Goal: Find contact information: Find contact information

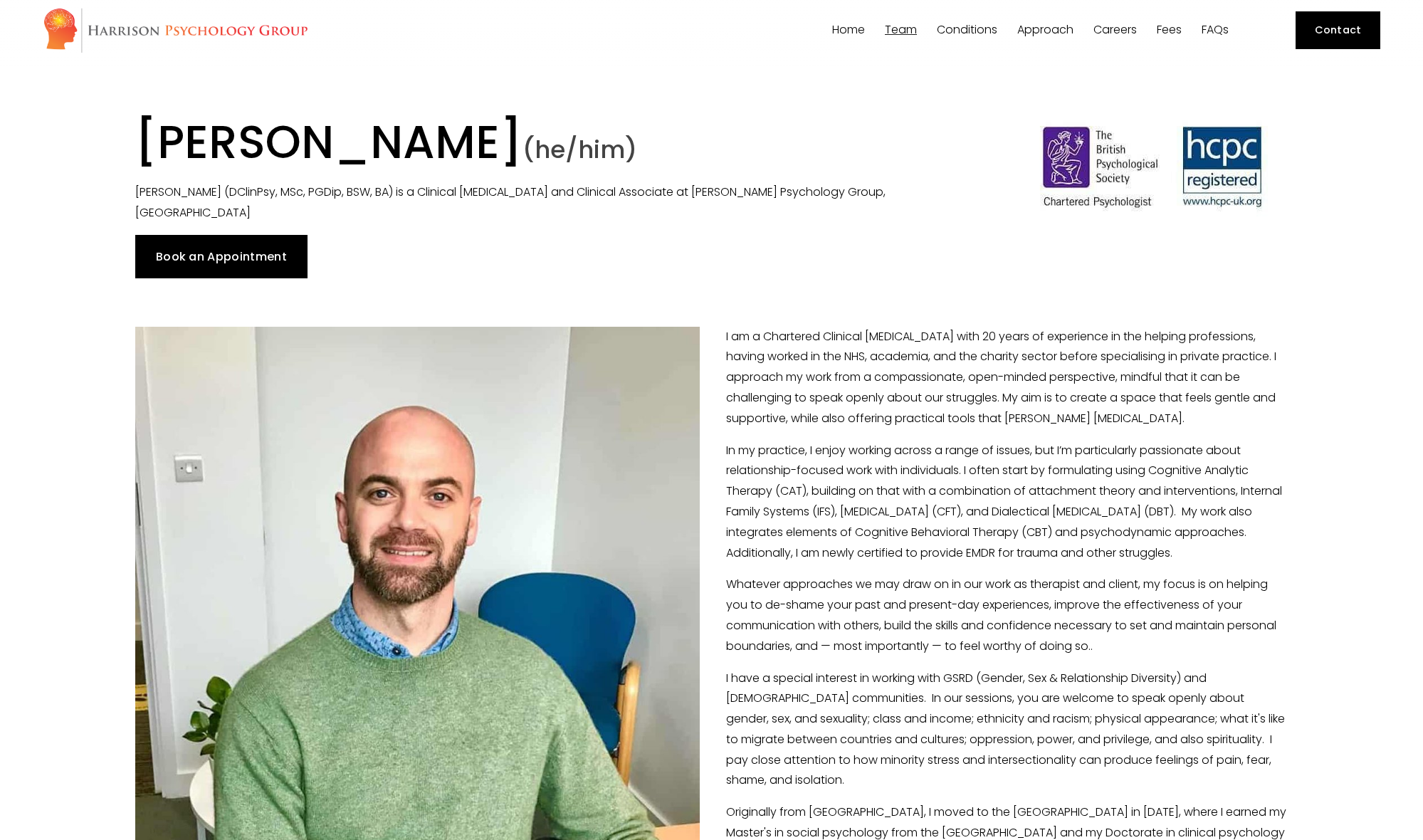
scroll to position [7, 1]
click at [901, 25] on span "Team" at bounding box center [901, 30] width 32 height 11
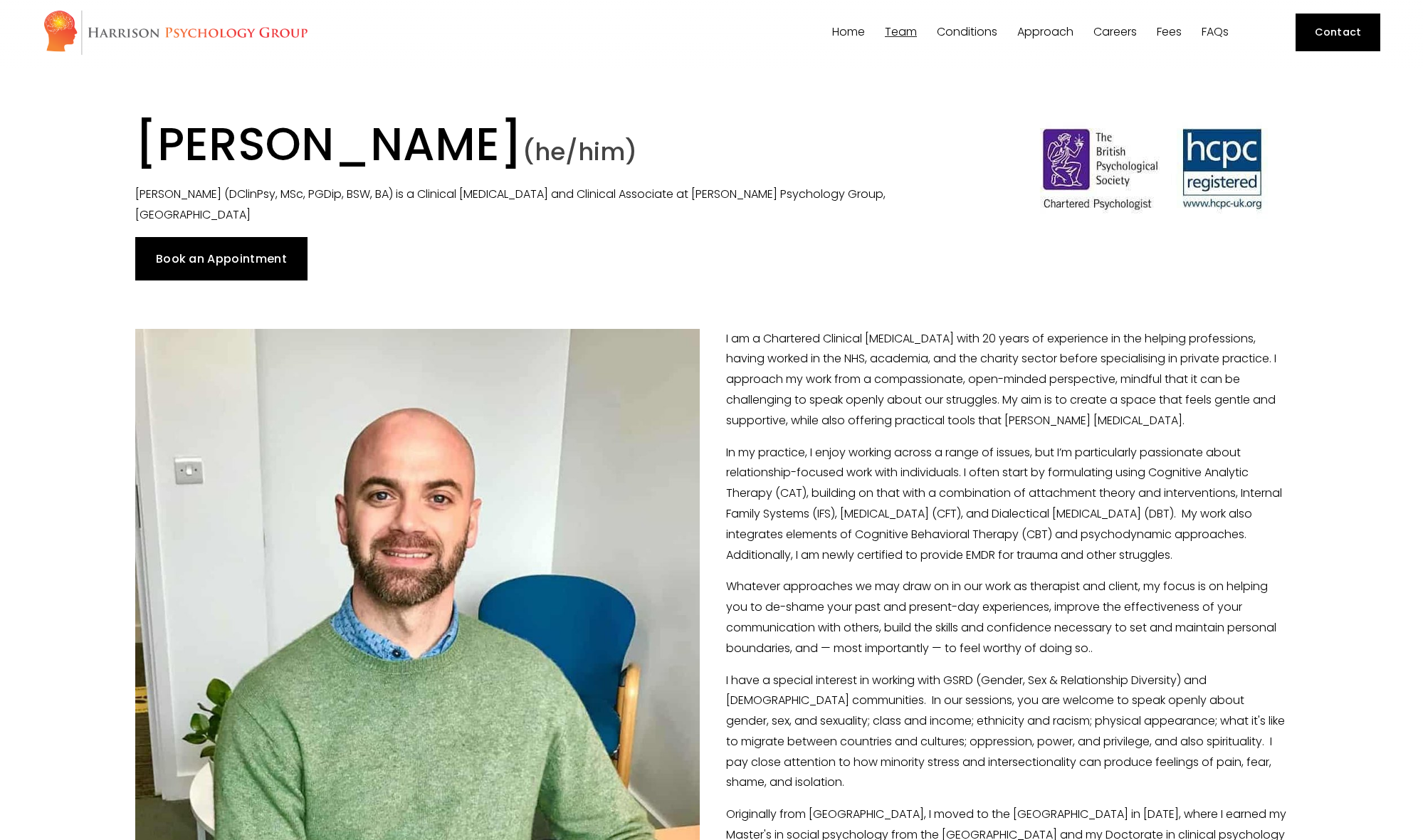
click at [1320, 33] on link "Contact" at bounding box center [1338, 33] width 85 height 38
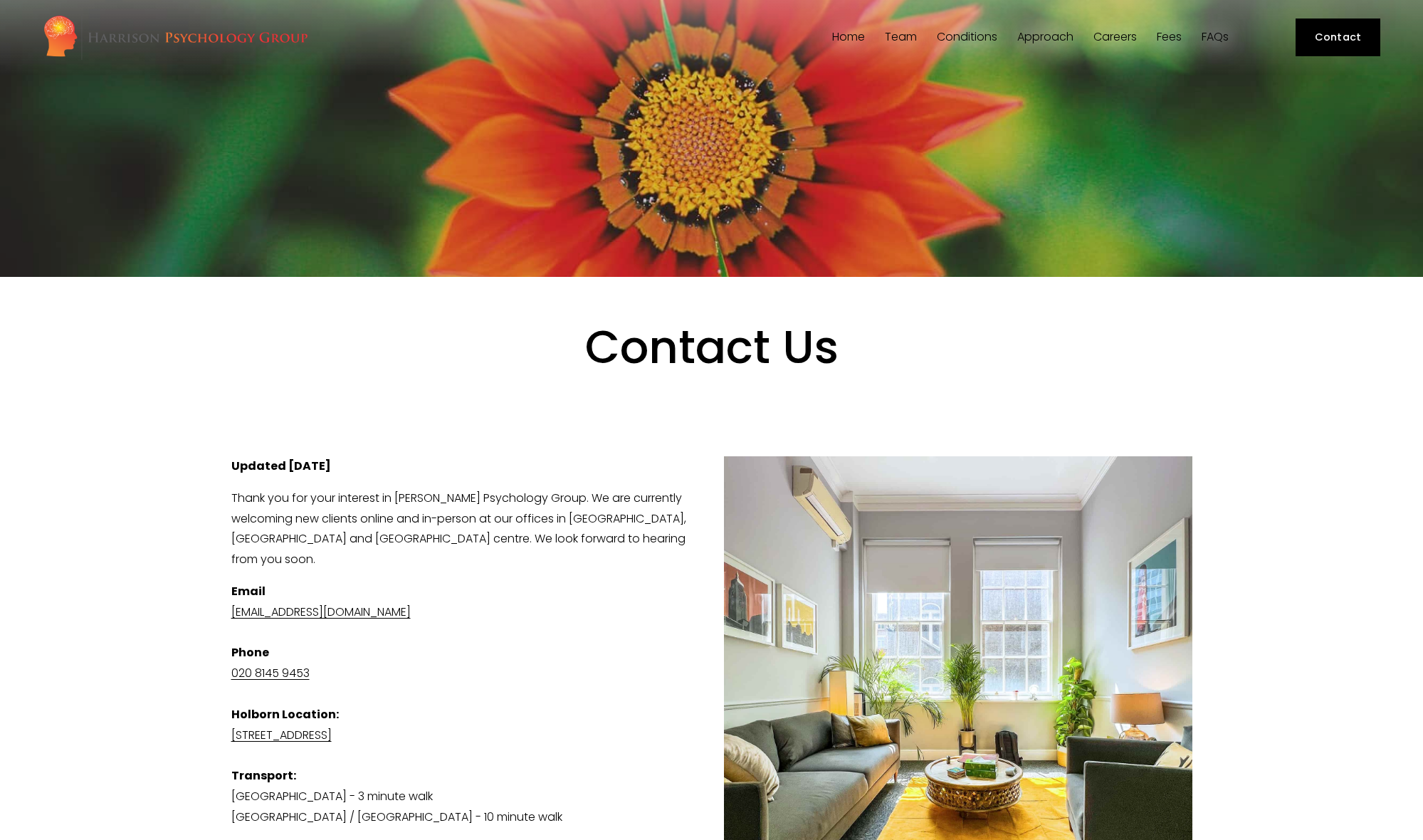
click at [1218, 39] on link "FAQs" at bounding box center [1215, 37] width 27 height 13
click at [846, 35] on link "Home" at bounding box center [848, 37] width 33 height 13
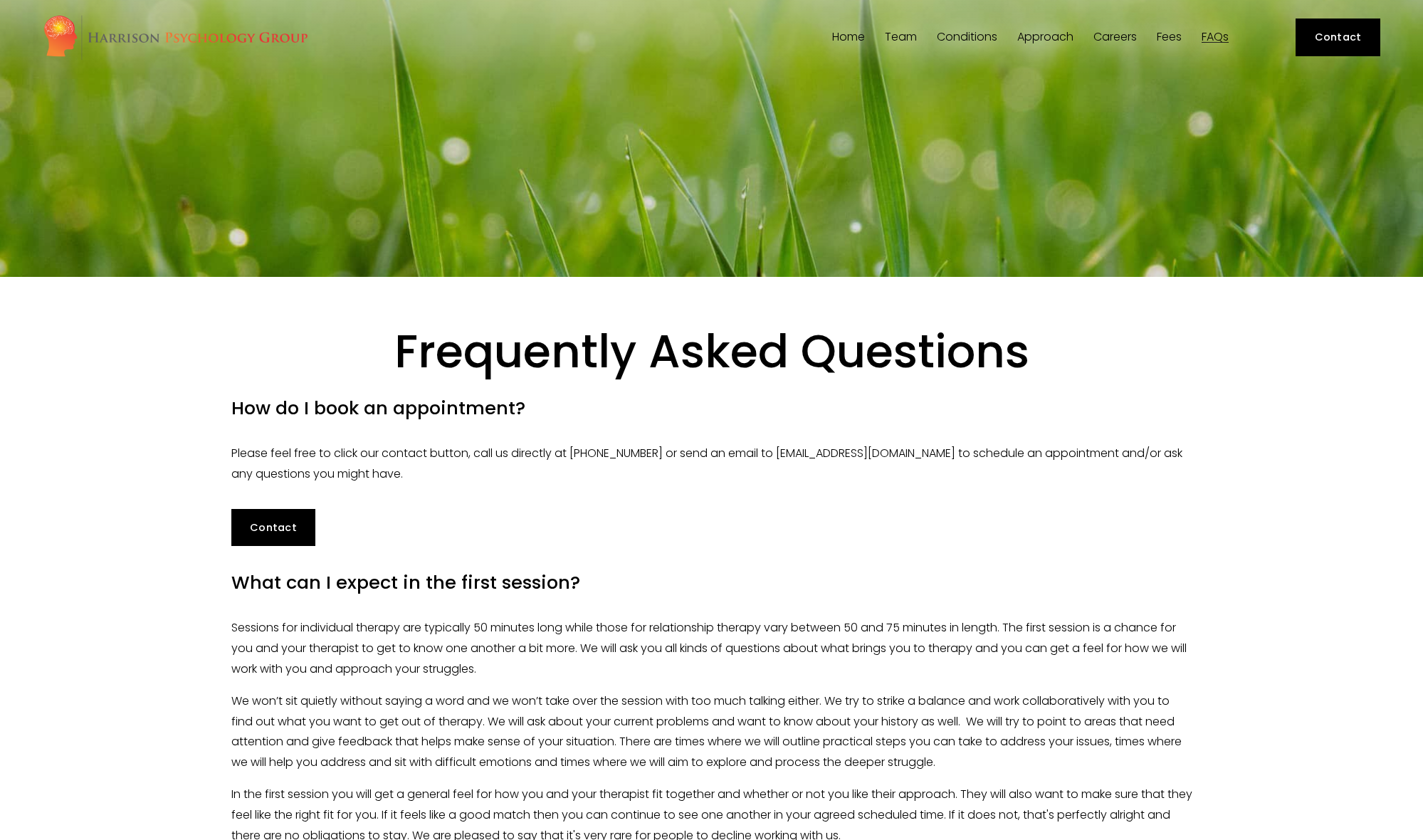
click at [1214, 33] on link "FAQs" at bounding box center [1215, 37] width 27 height 13
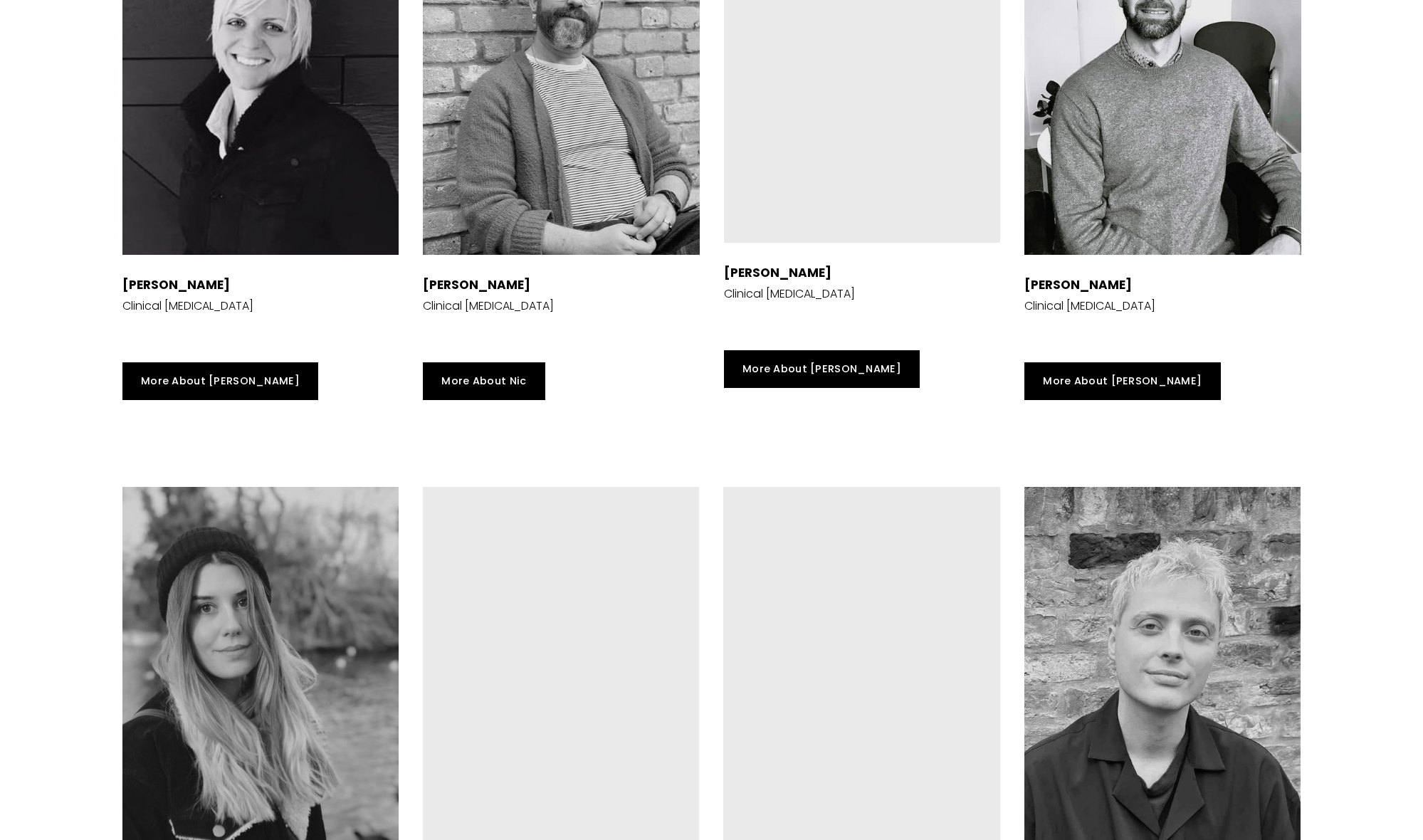
scroll to position [2849, 0]
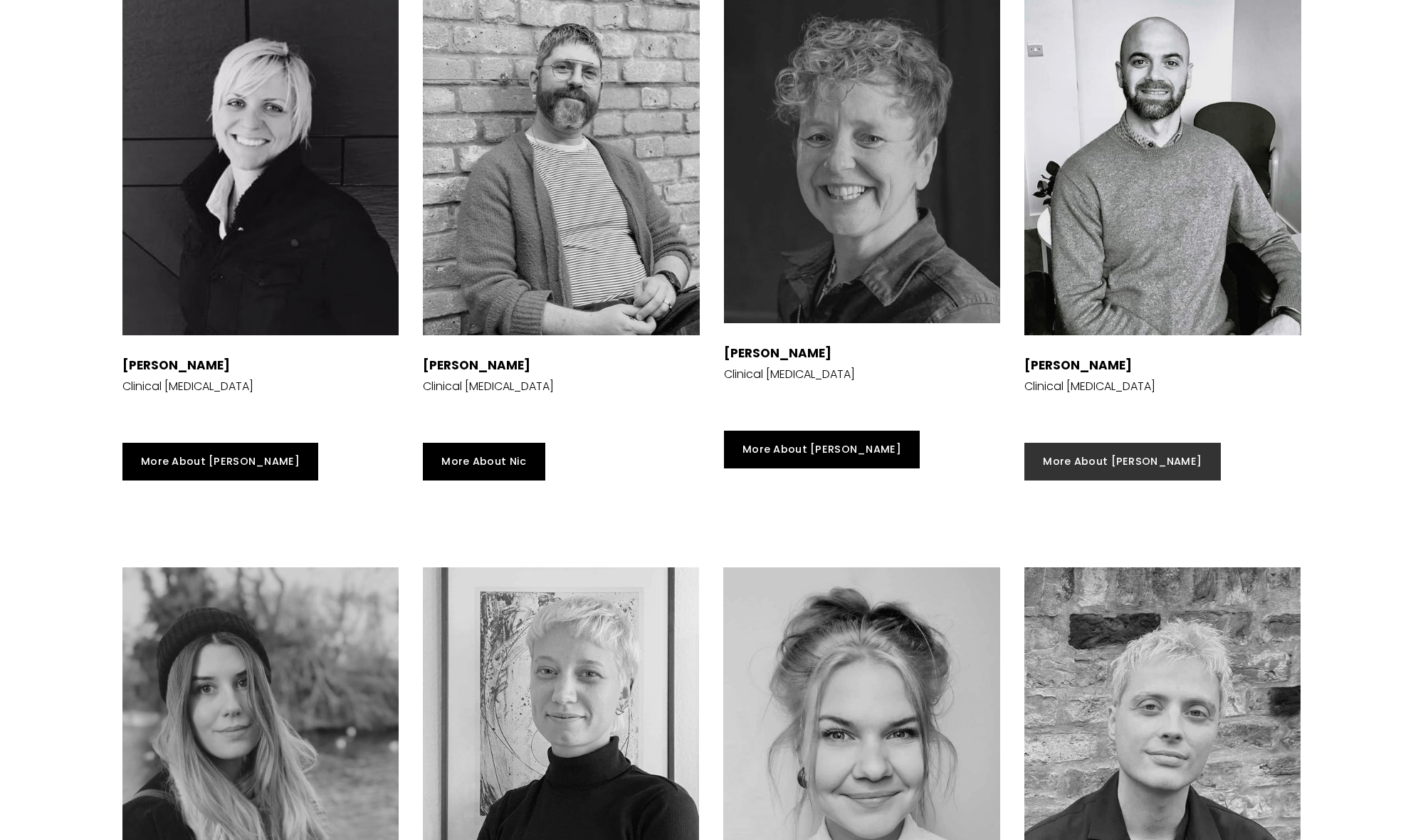
click at [1090, 450] on link "More About [PERSON_NAME]" at bounding box center [1123, 462] width 197 height 38
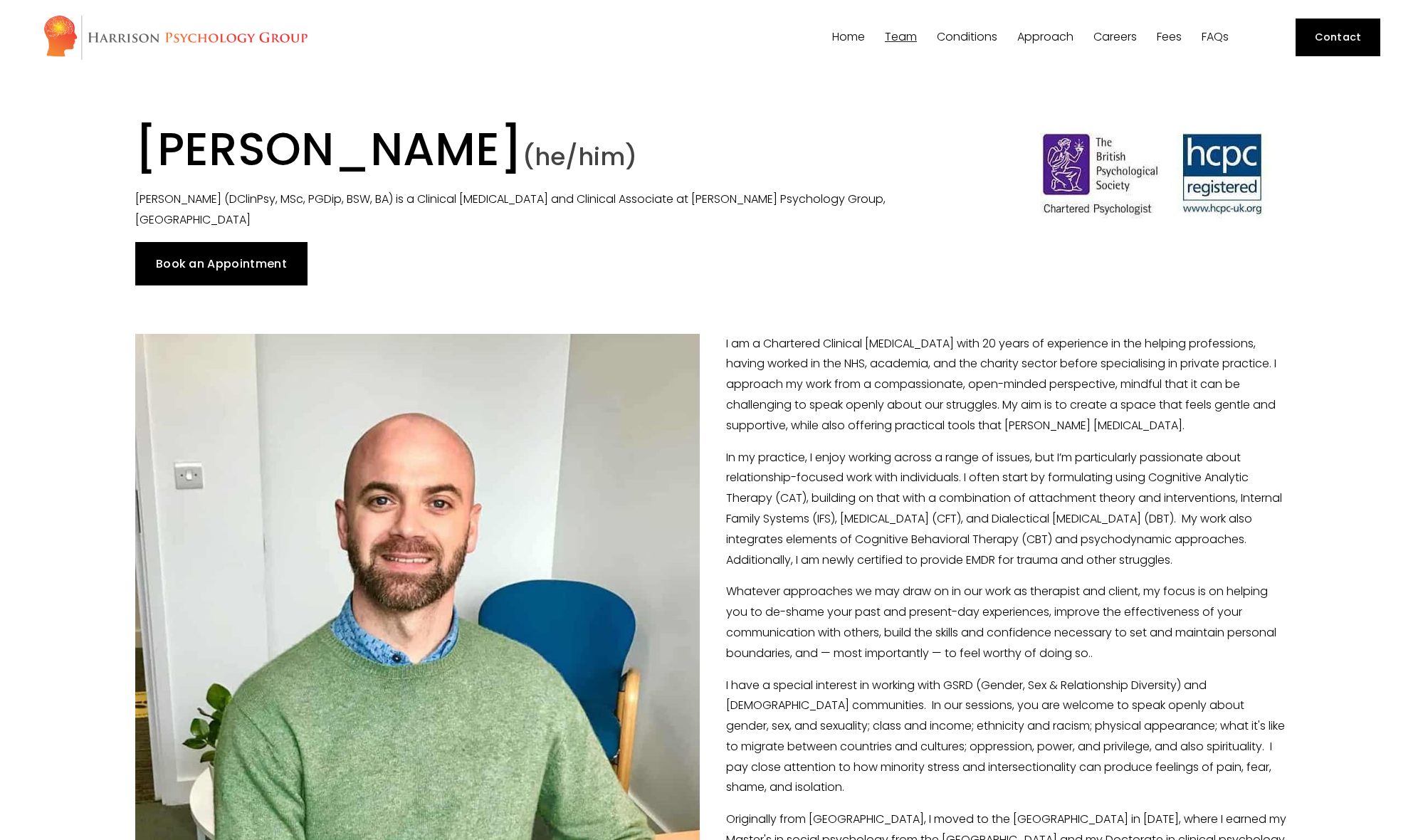
click at [892, 40] on span "Team" at bounding box center [901, 36] width 32 height 11
click at [1352, 40] on link "Contact" at bounding box center [1338, 37] width 85 height 38
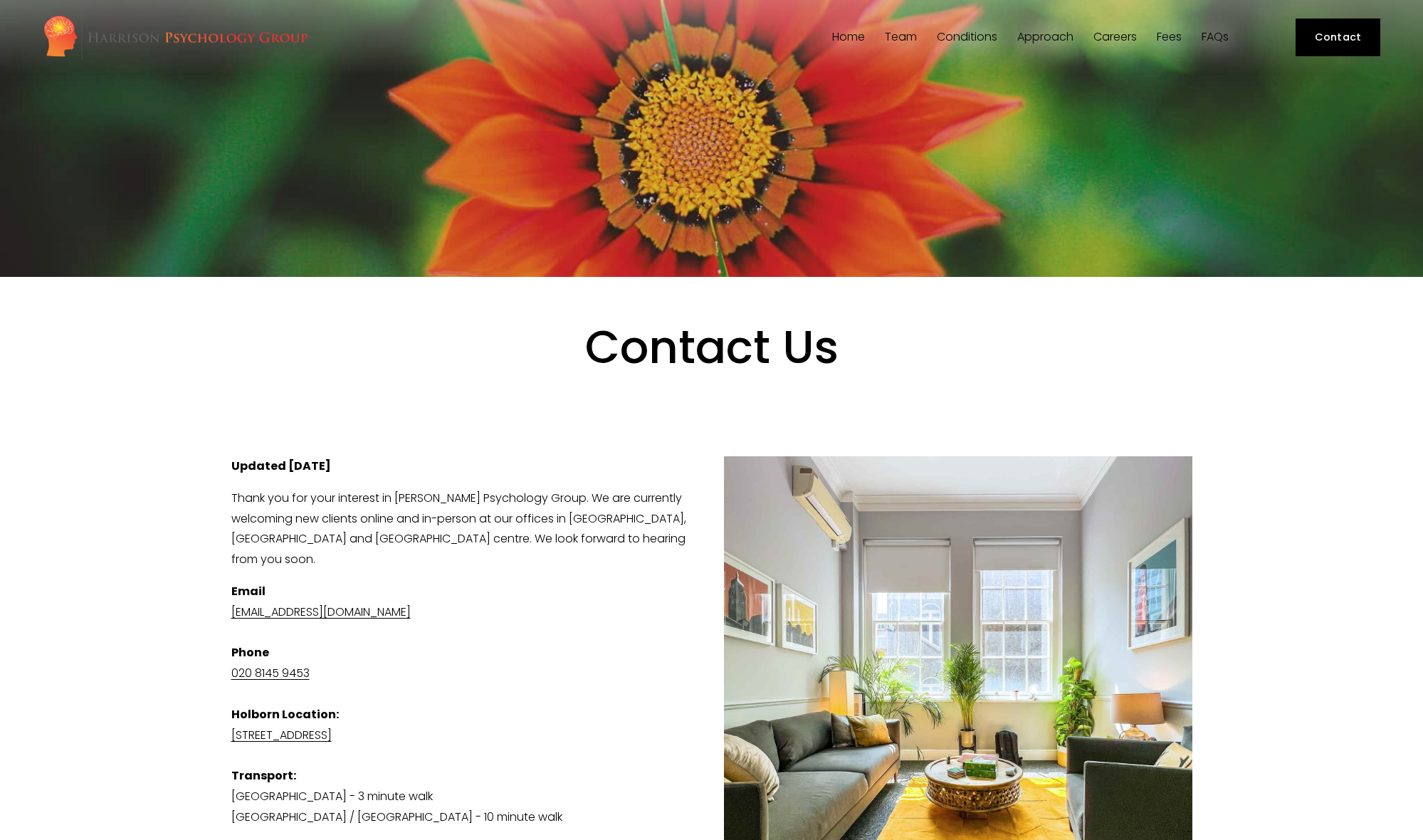
click at [840, 36] on link "Home" at bounding box center [848, 37] width 33 height 13
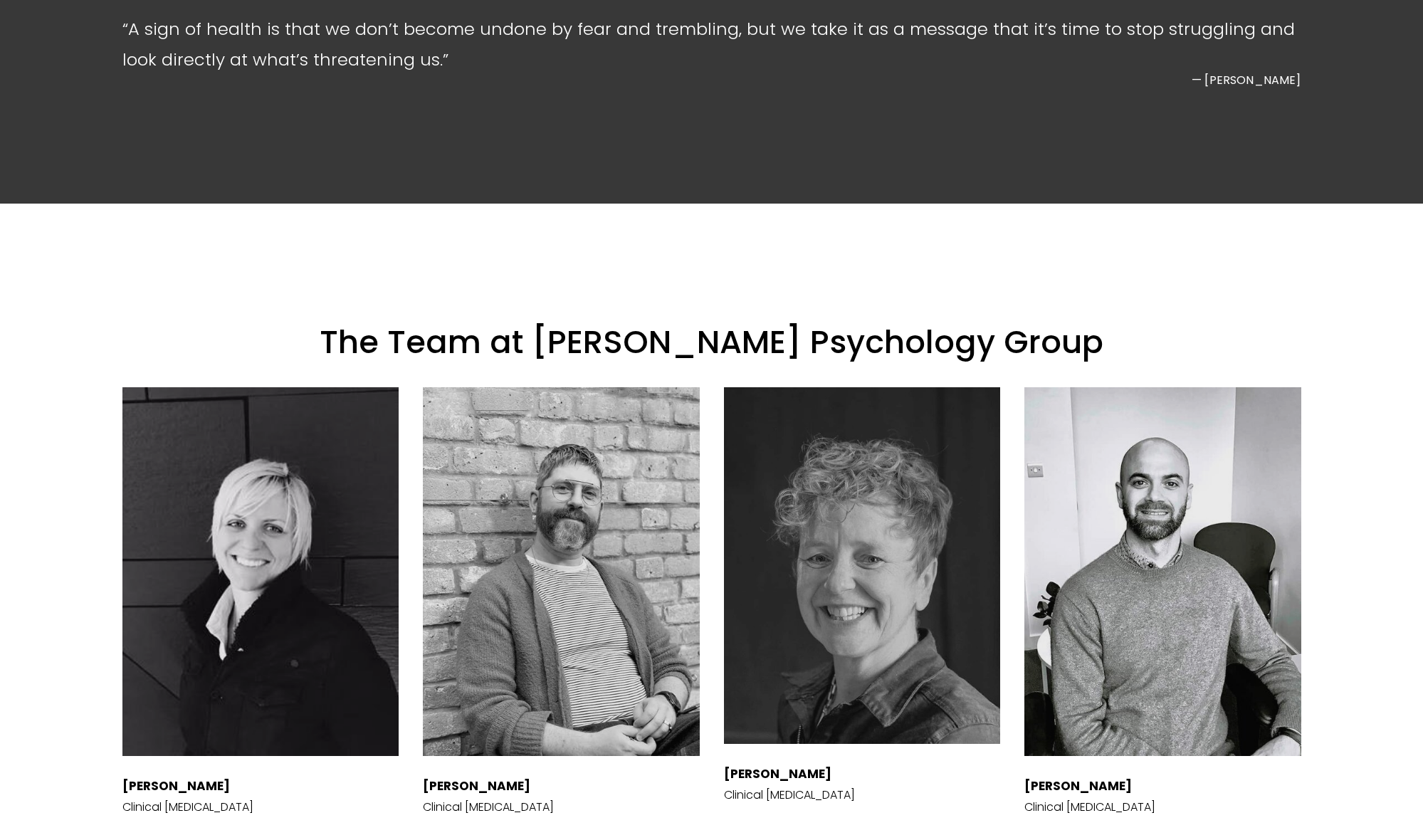
scroll to position [2426, 0]
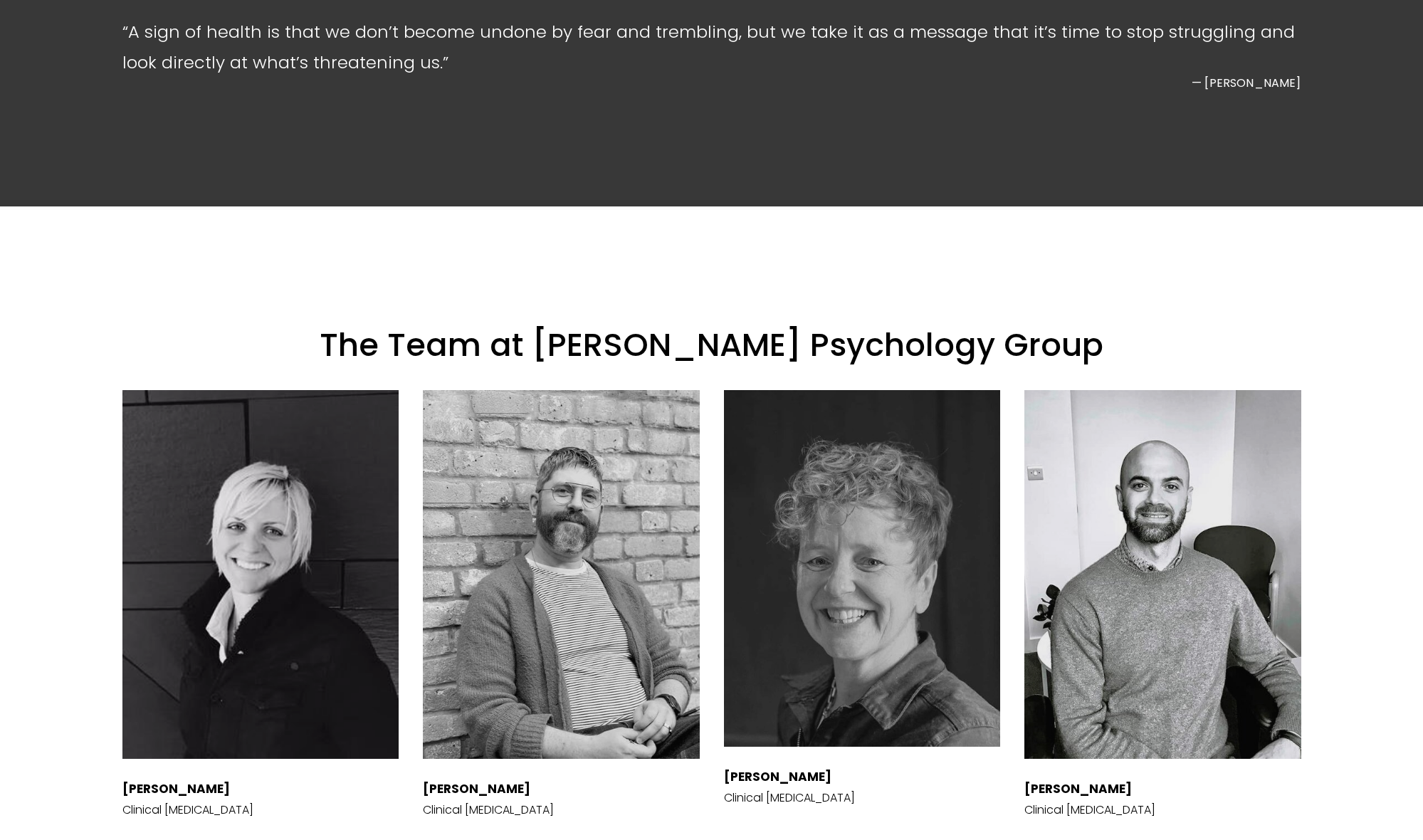
click at [257, 533] on div at bounding box center [260, 574] width 277 height 369
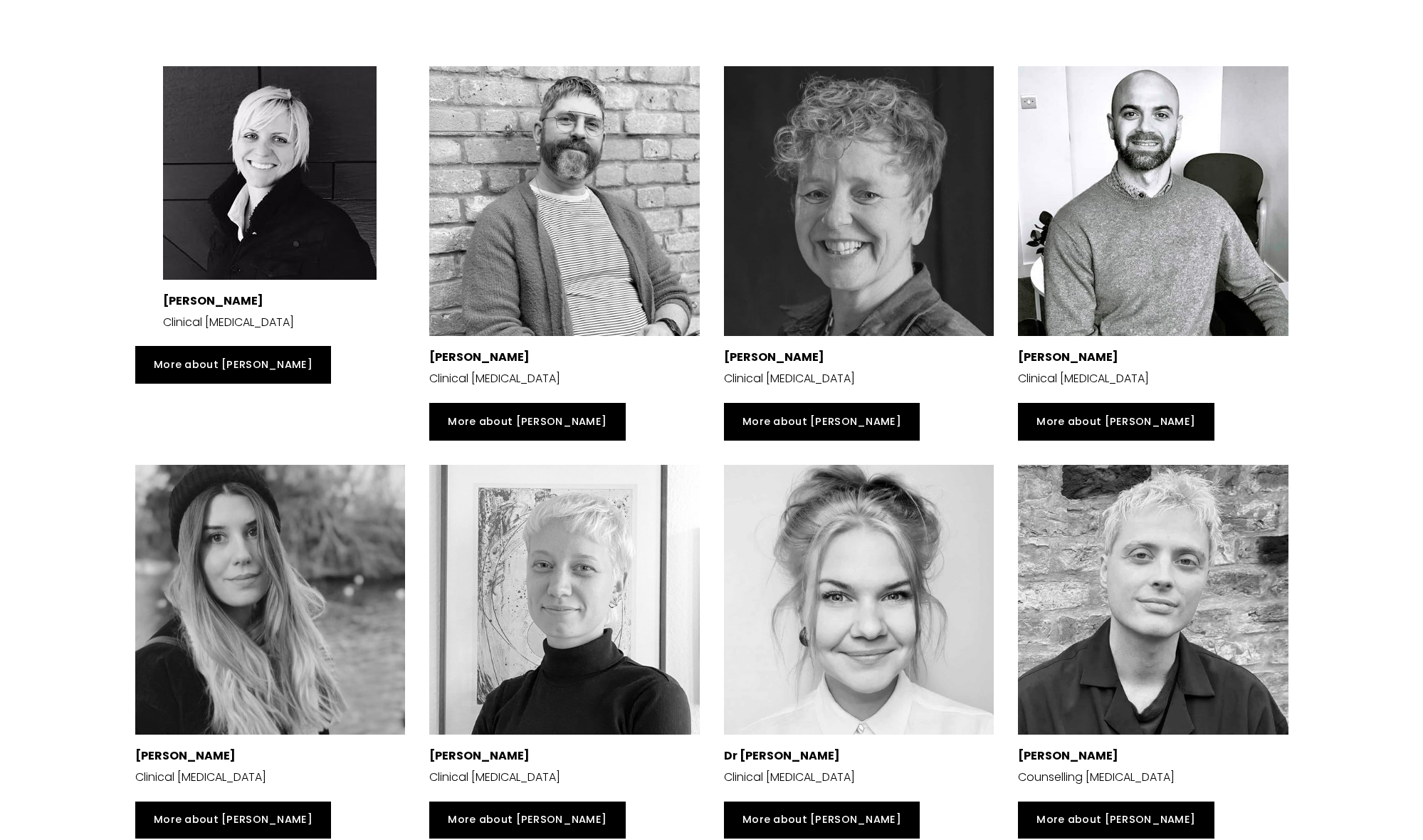
scroll to position [2630, 0]
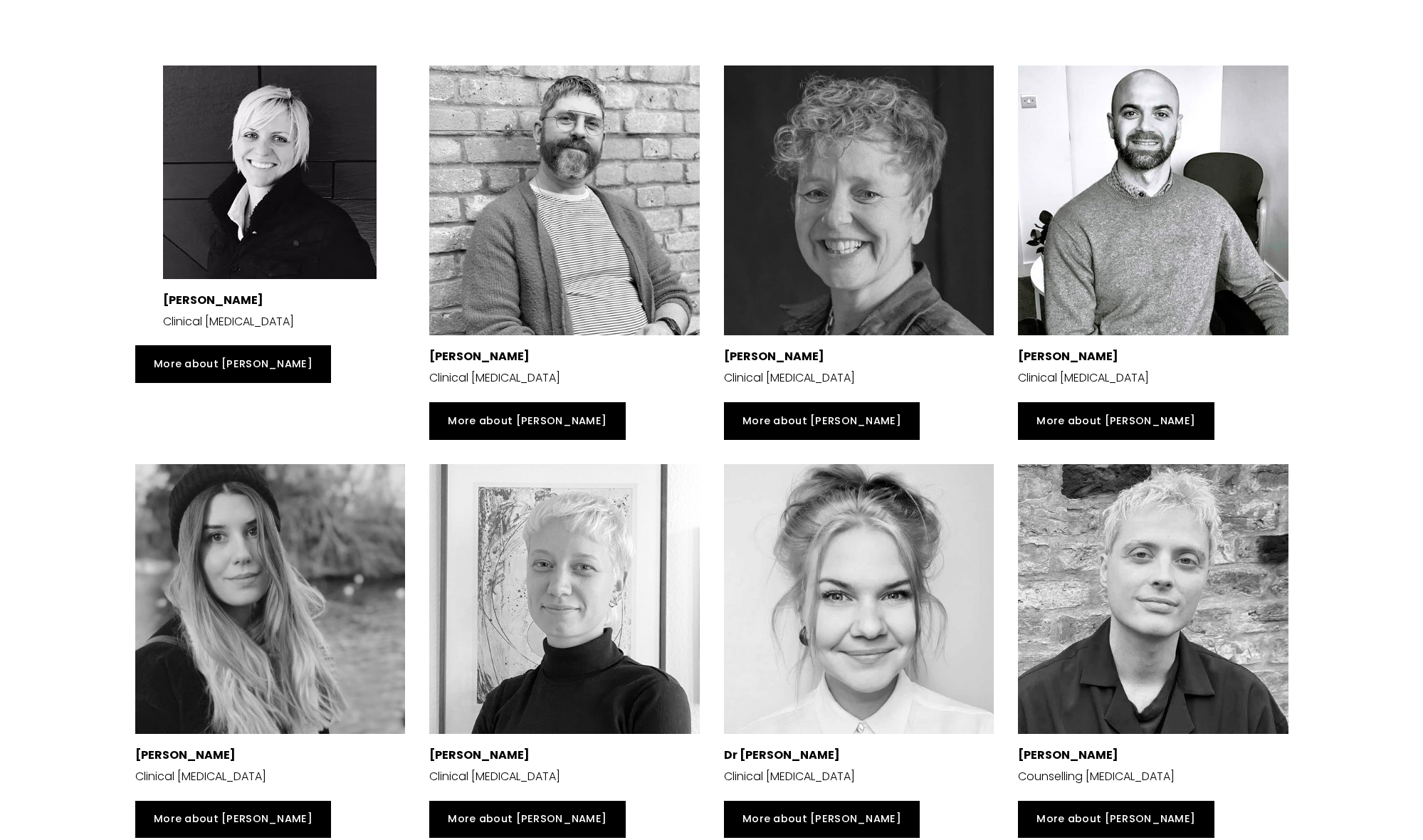
click at [1133, 554] on div at bounding box center [1153, 599] width 270 height 270
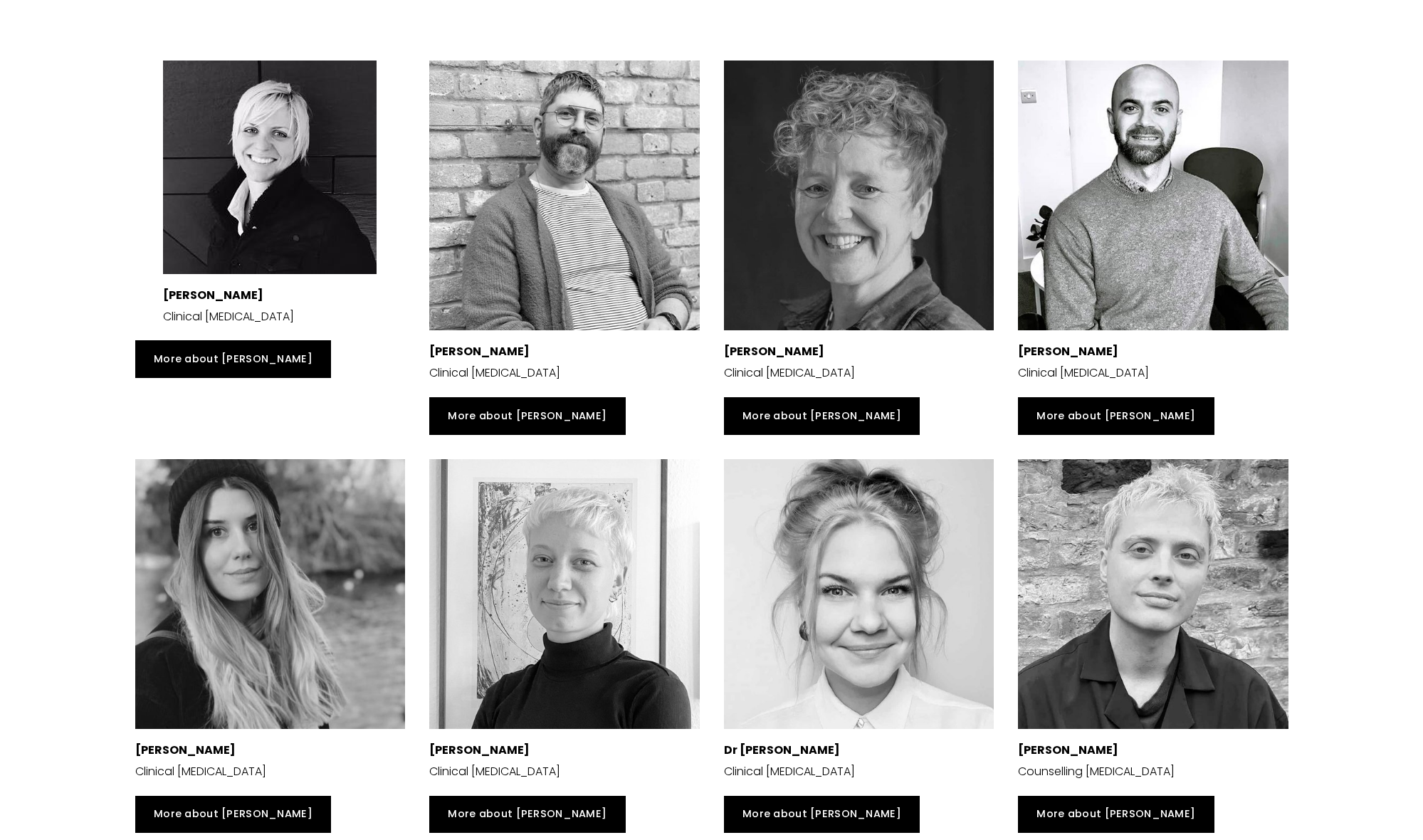
scroll to position [2636, 0]
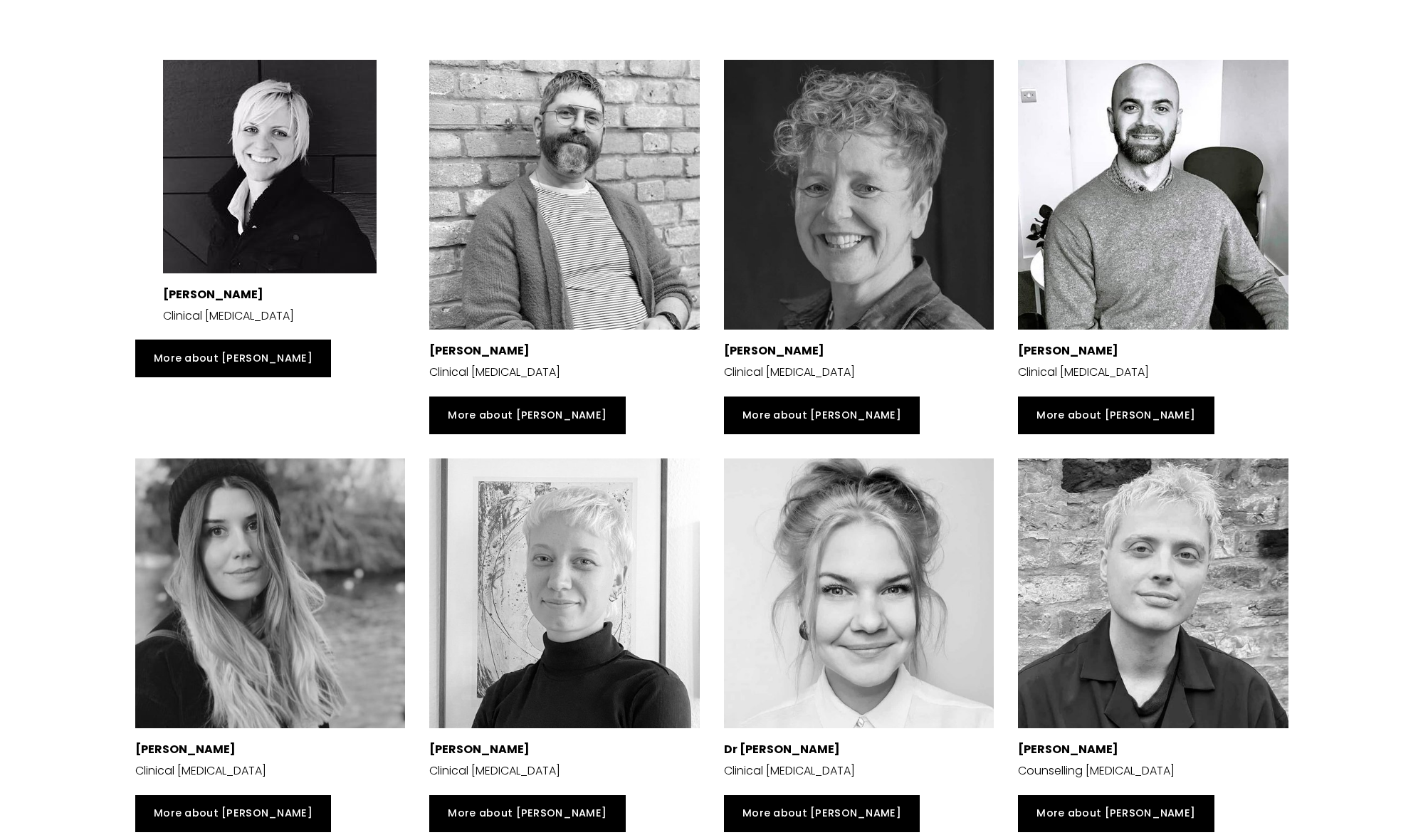
click at [560, 162] on div at bounding box center [564, 194] width 270 height 270
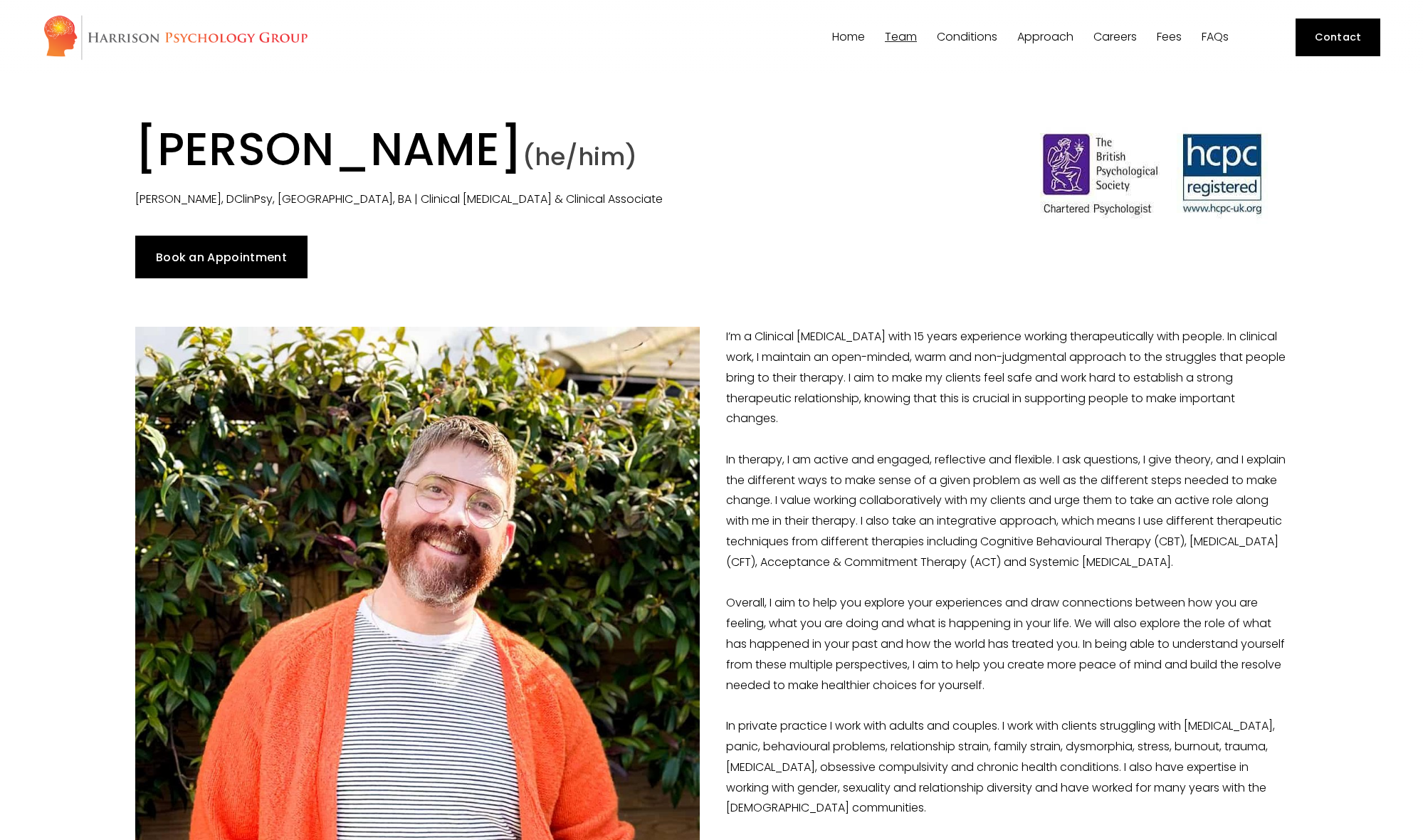
click at [229, 244] on link "Book an Appointment" at bounding box center [222, 257] width 173 height 43
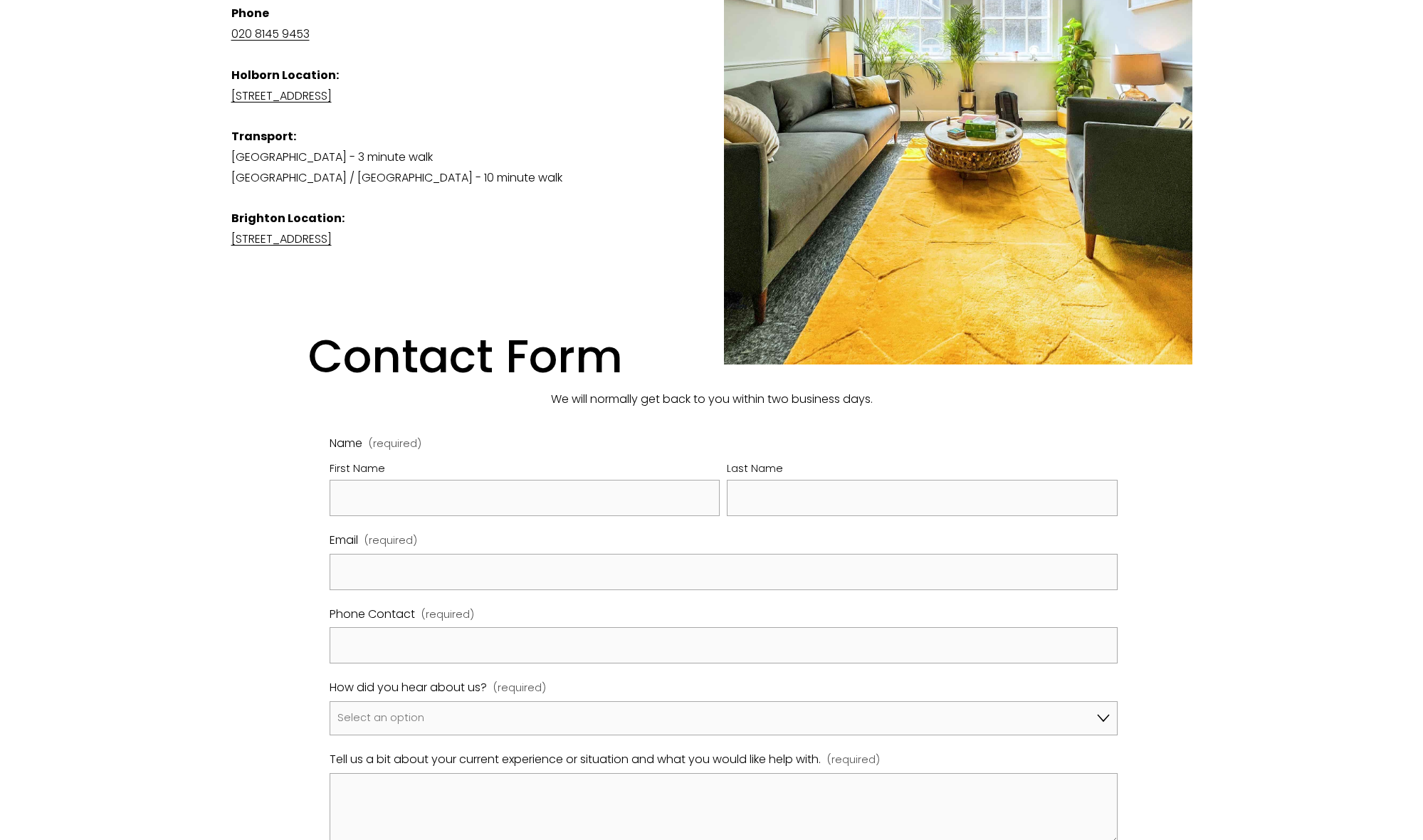
scroll to position [641, 0]
